Goal: Transaction & Acquisition: Purchase product/service

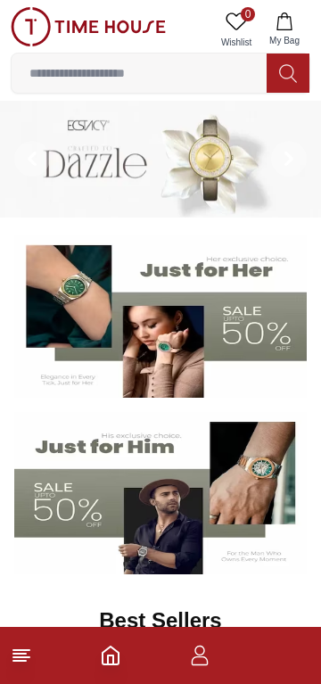
click at [201, 661] on icon "button" at bounding box center [199, 655] width 21 height 21
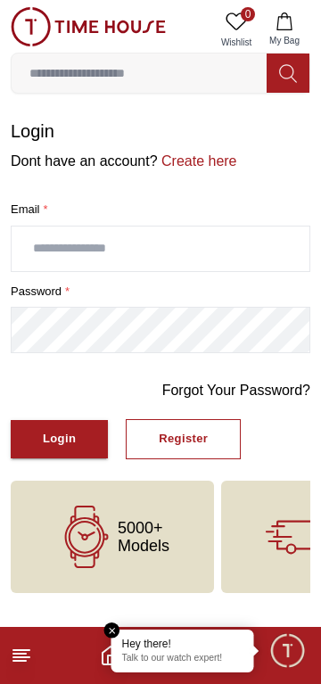
click at [193, 451] on button "Register" at bounding box center [183, 439] width 115 height 40
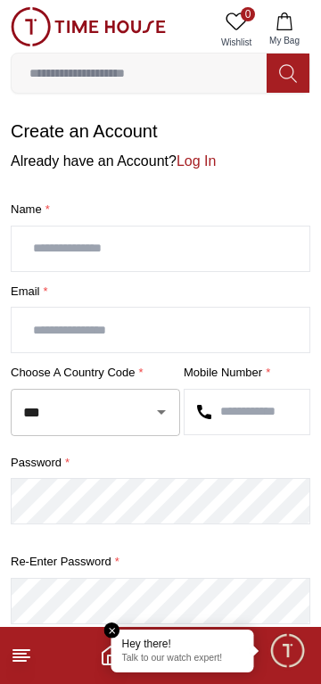
click at [78, 232] on input "text" at bounding box center [161, 248] width 298 height 45
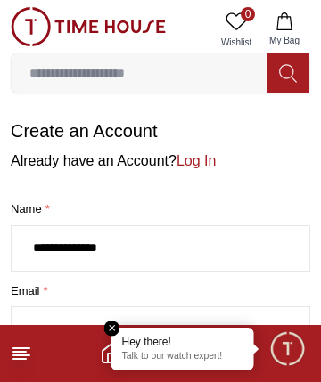
type input "**********"
click at [66, 313] on input "text" at bounding box center [161, 330] width 298 height 45
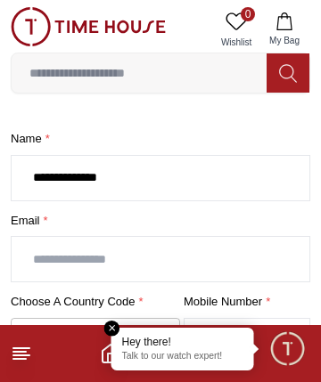
scroll to position [83, 0]
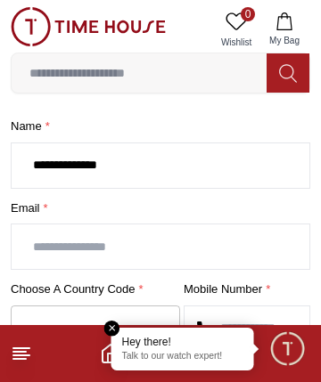
click at [65, 247] on input "text" at bounding box center [161, 247] width 298 height 45
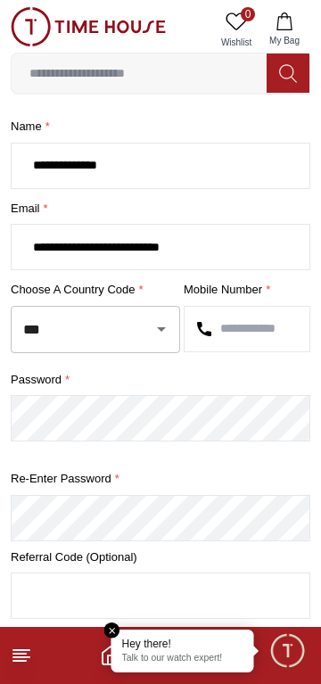
type input "**********"
click at [258, 323] on input "text" at bounding box center [247, 329] width 125 height 45
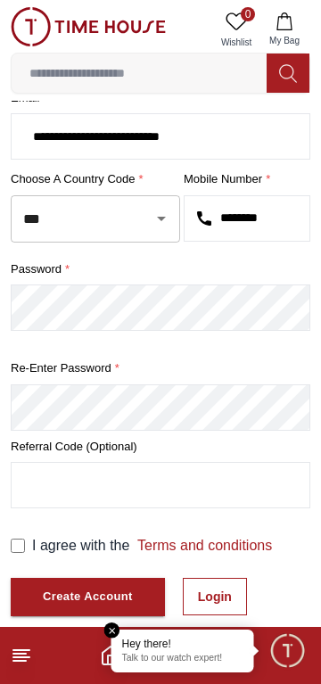
scroll to position [195, 0]
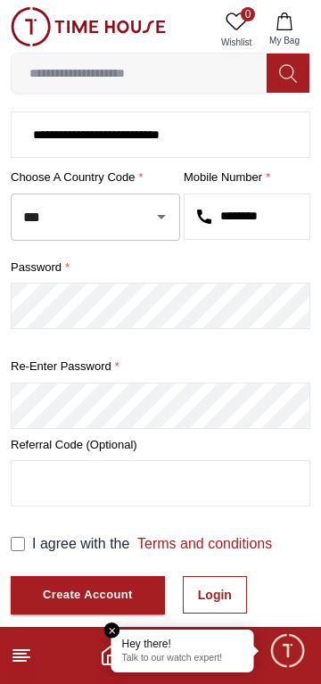
type input "********"
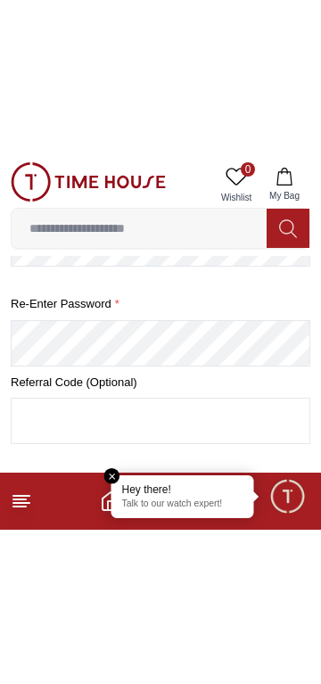
scroll to position [330, 0]
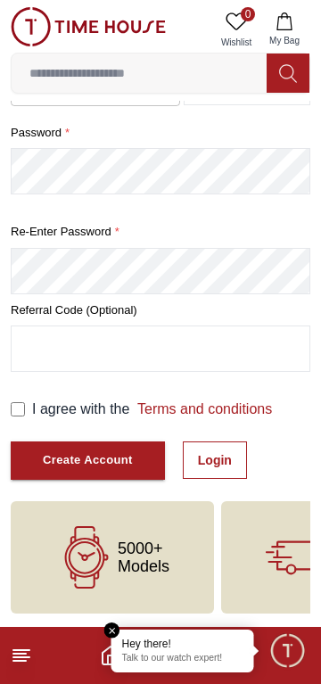
click at [58, 465] on div "Create Account" at bounding box center [88, 460] width 90 height 21
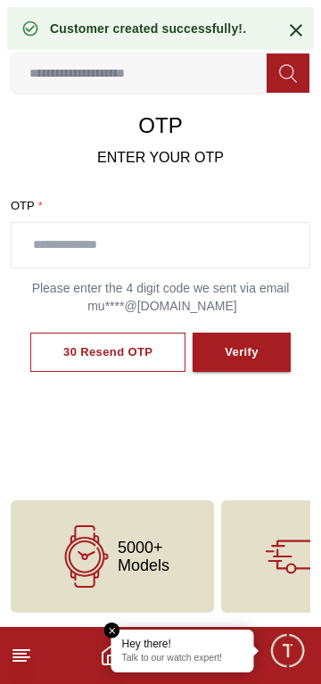
scroll to position [95, 0]
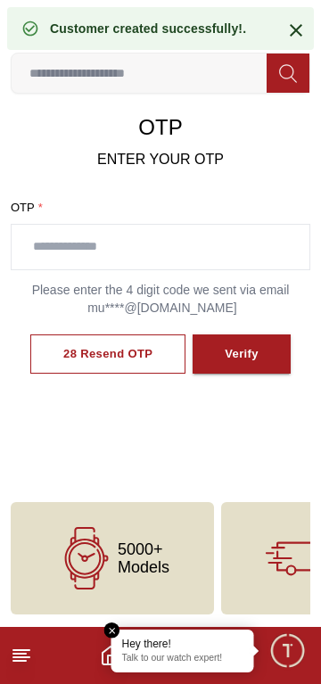
click at [69, 246] on input "text" at bounding box center [161, 247] width 298 height 45
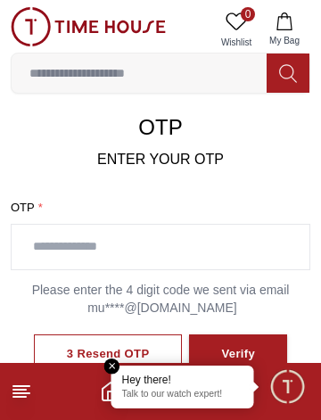
click at [83, 241] on input "text" at bounding box center [161, 247] width 298 height 45
type input "****"
click at [237, 346] on div "Verify" at bounding box center [238, 354] width 34 height 21
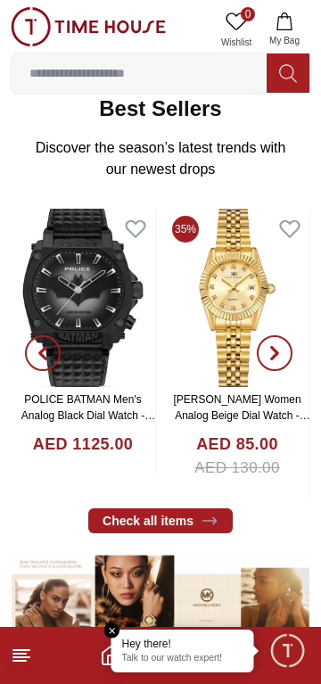
scroll to position [514, 0]
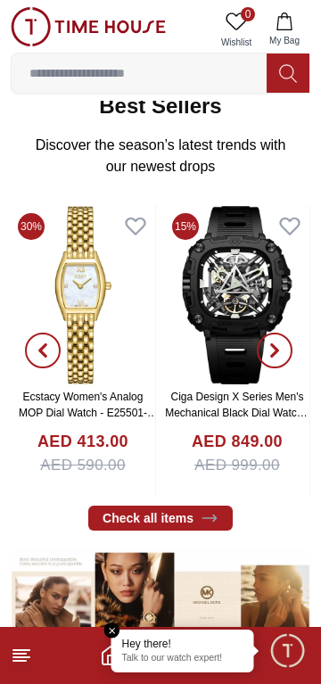
click at [113, 629] on em "Close tooltip" at bounding box center [112, 630] width 16 height 16
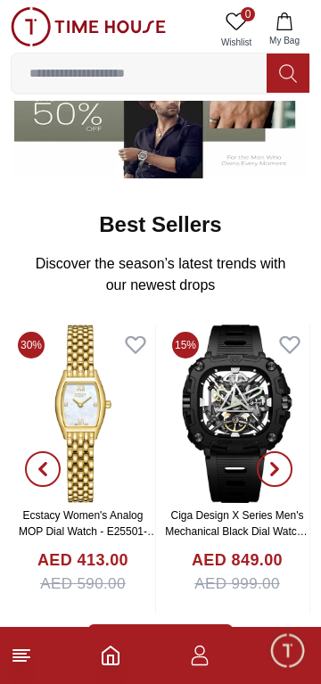
scroll to position [396, 0]
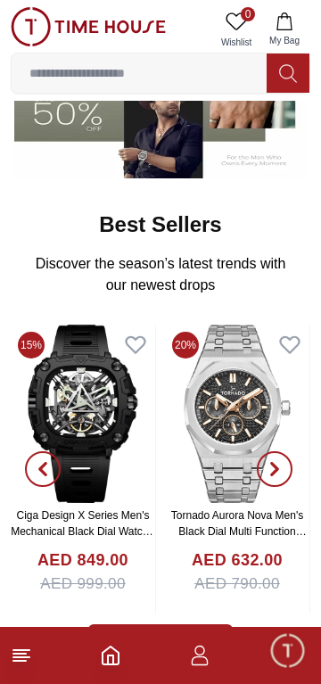
click at [226, 498] on img at bounding box center [237, 414] width 144 height 178
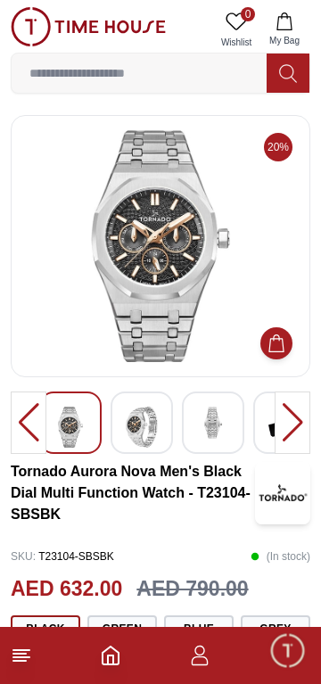
click at [136, 415] on img at bounding box center [142, 427] width 32 height 41
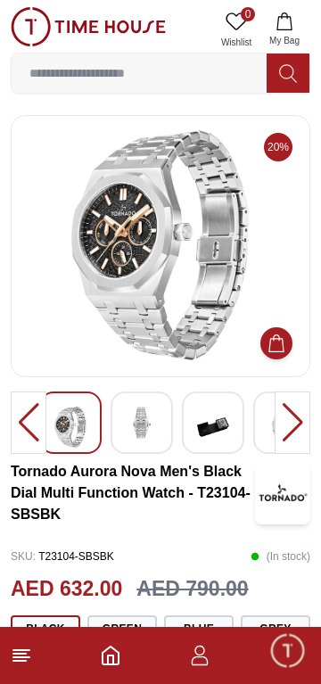
click at [213, 443] on img at bounding box center [213, 427] width 32 height 41
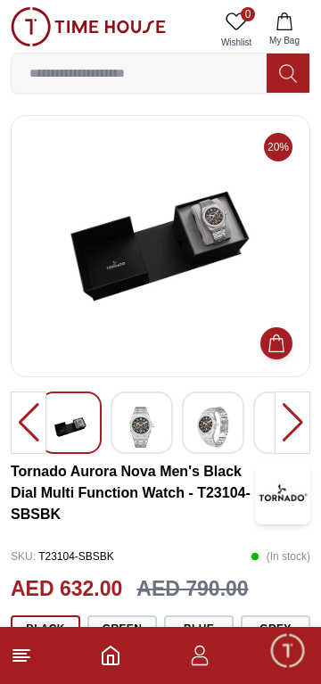
click at [213, 443] on img at bounding box center [213, 427] width 32 height 41
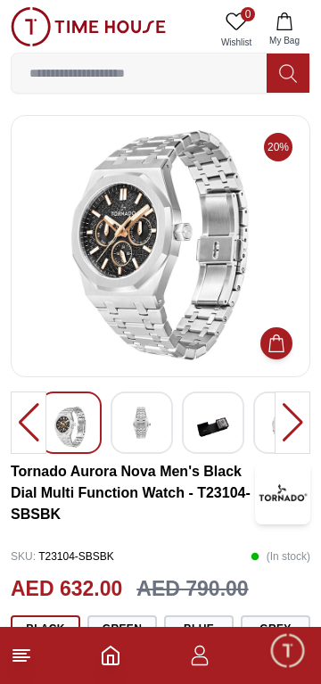
click at [214, 438] on img at bounding box center [213, 427] width 32 height 41
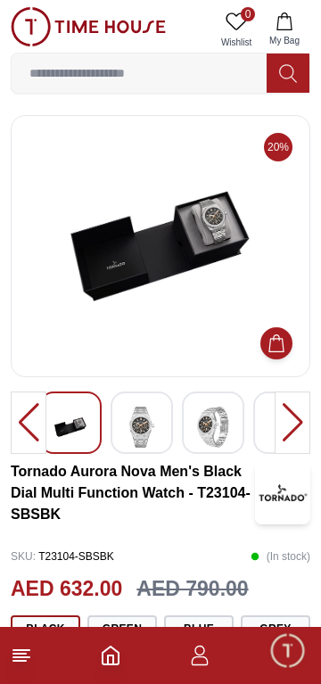
click at [147, 435] on img at bounding box center [142, 427] width 32 height 41
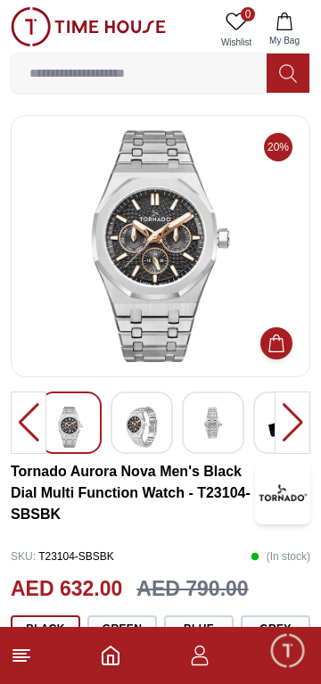
click at [70, 432] on img at bounding box center [70, 427] width 32 height 41
click at [142, 437] on img at bounding box center [142, 427] width 32 height 41
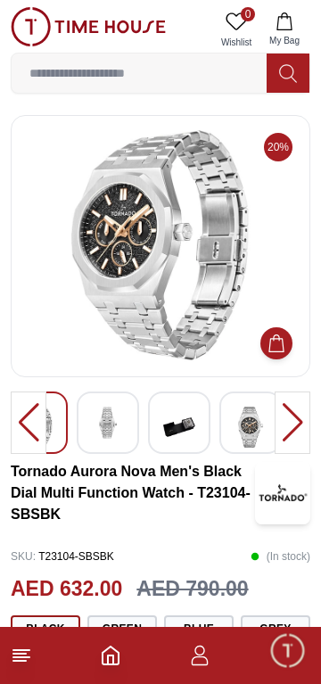
click at [227, 438] on div at bounding box center [250, 422] width 62 height 62
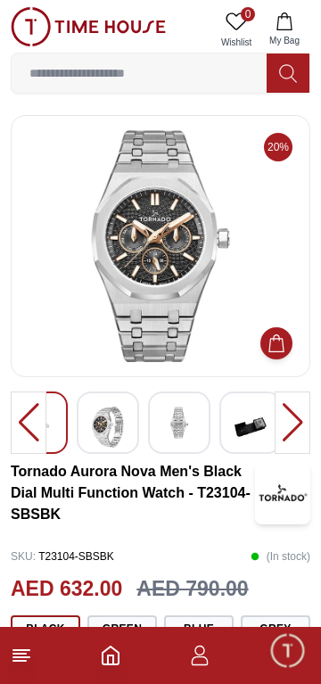
click at [187, 432] on img at bounding box center [179, 423] width 32 height 32
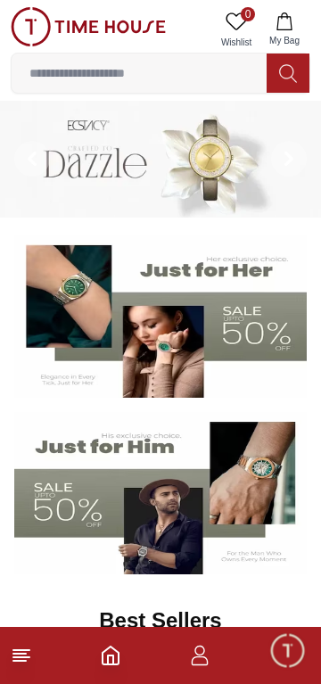
scroll to position [396, 0]
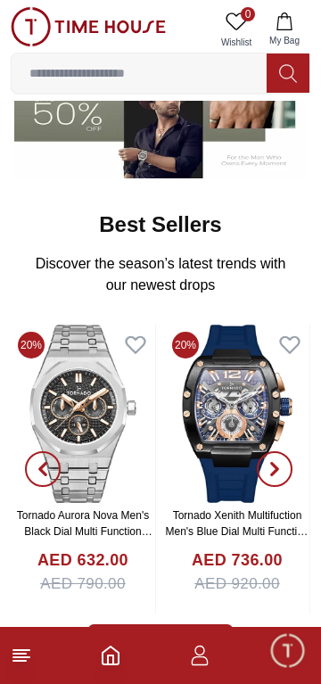
click at [79, 67] on input at bounding box center [139, 73] width 255 height 36
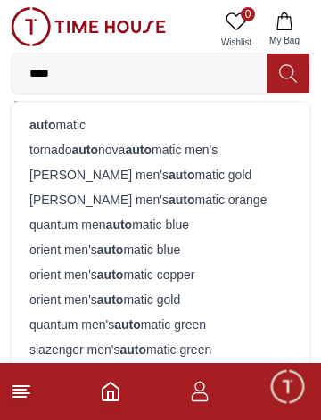
type input "****"
click at [60, 119] on div "auto matic" at bounding box center [160, 124] width 276 height 25
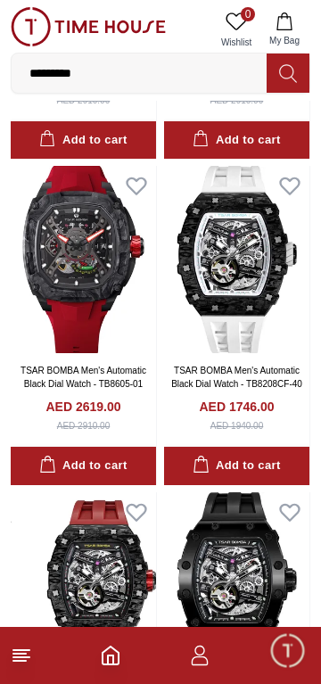
scroll to position [2297, 0]
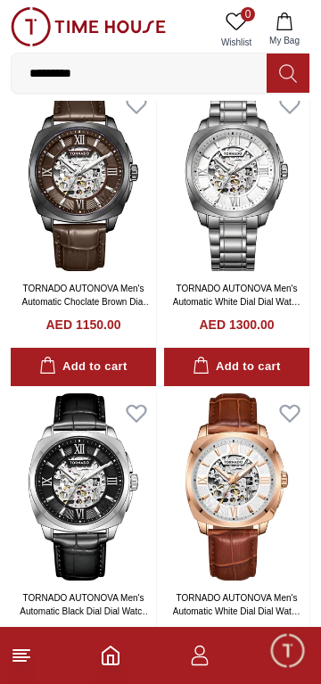
scroll to position [3358, 0]
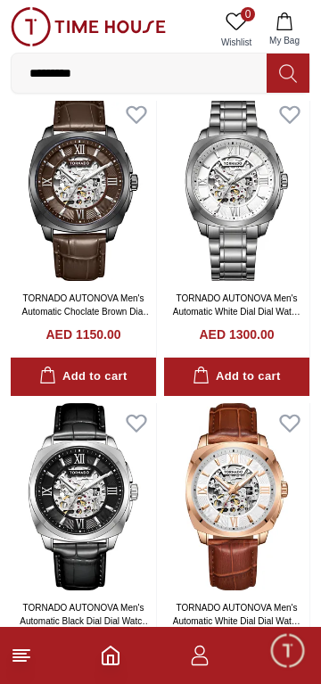
scroll to position [3225, 0]
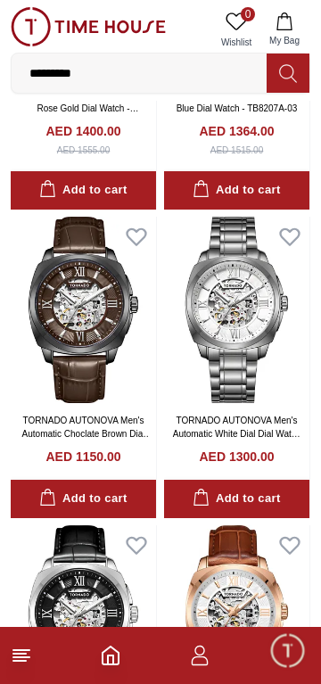
click at [108, 70] on input "*********" at bounding box center [139, 73] width 255 height 36
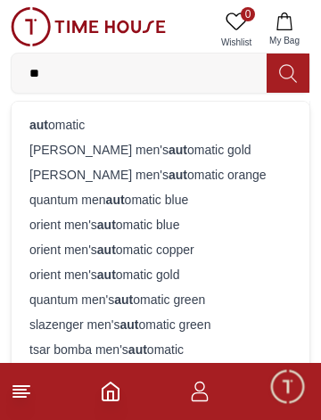
type input "*"
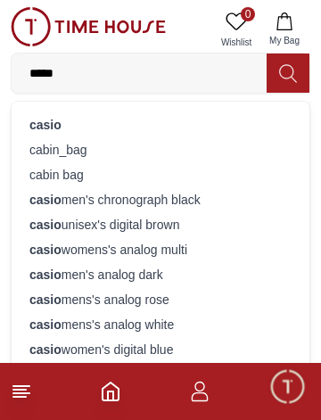
type input "*****"
click at [47, 119] on strong "casio" at bounding box center [45, 125] width 32 height 14
